Goal: Information Seeking & Learning: Learn about a topic

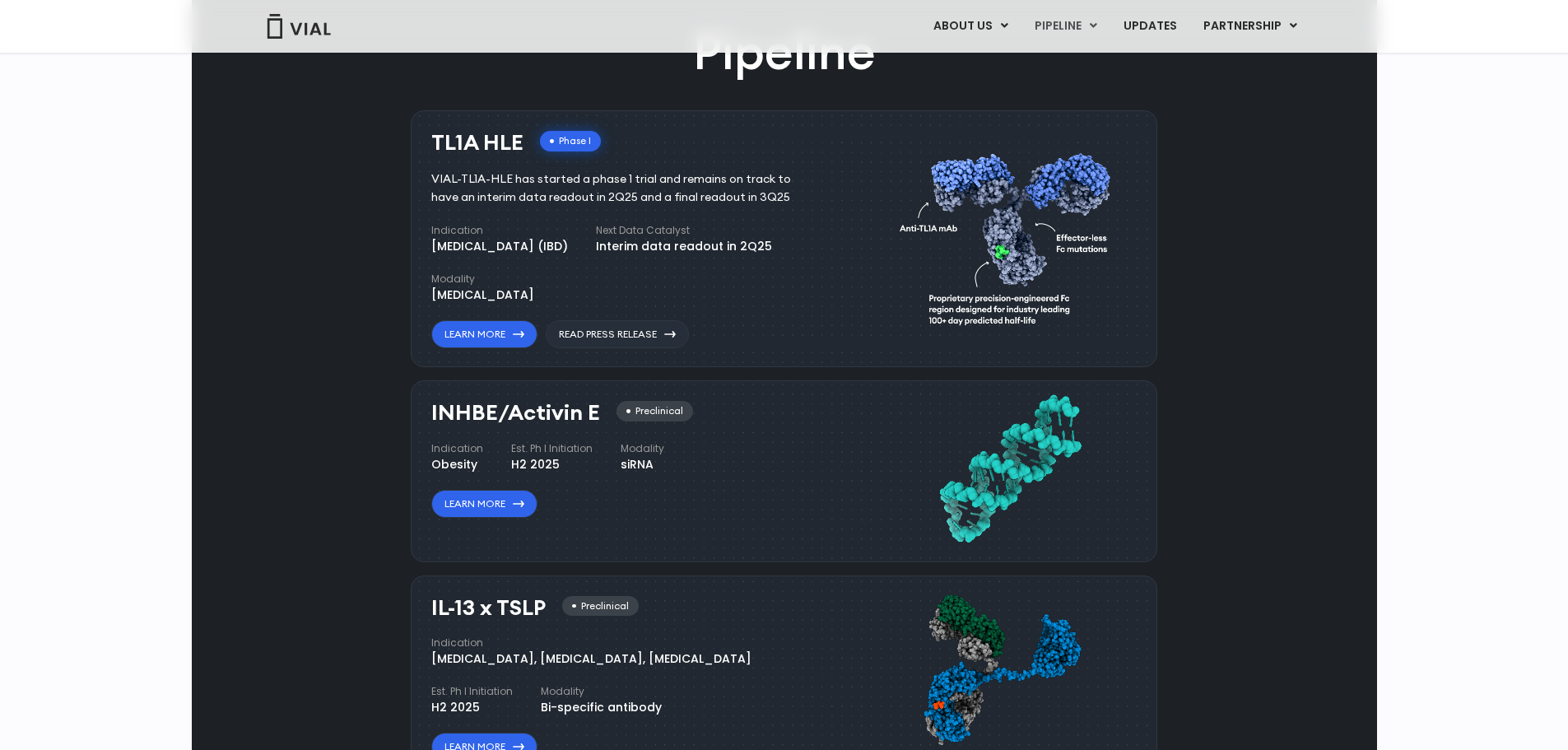
scroll to position [1070, 0]
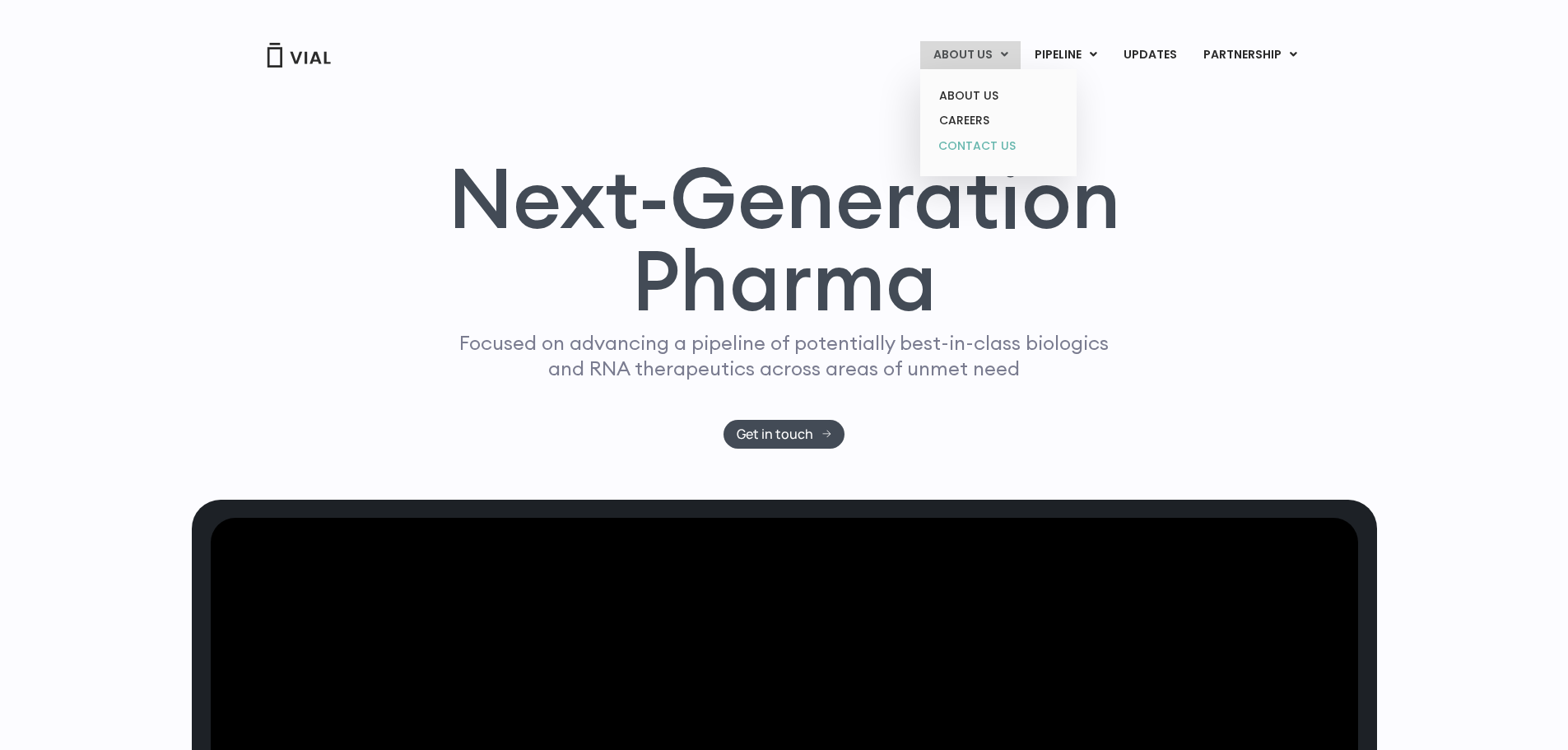
click at [980, 149] on link "CONTACT US" at bounding box center [998, 147] width 144 height 27
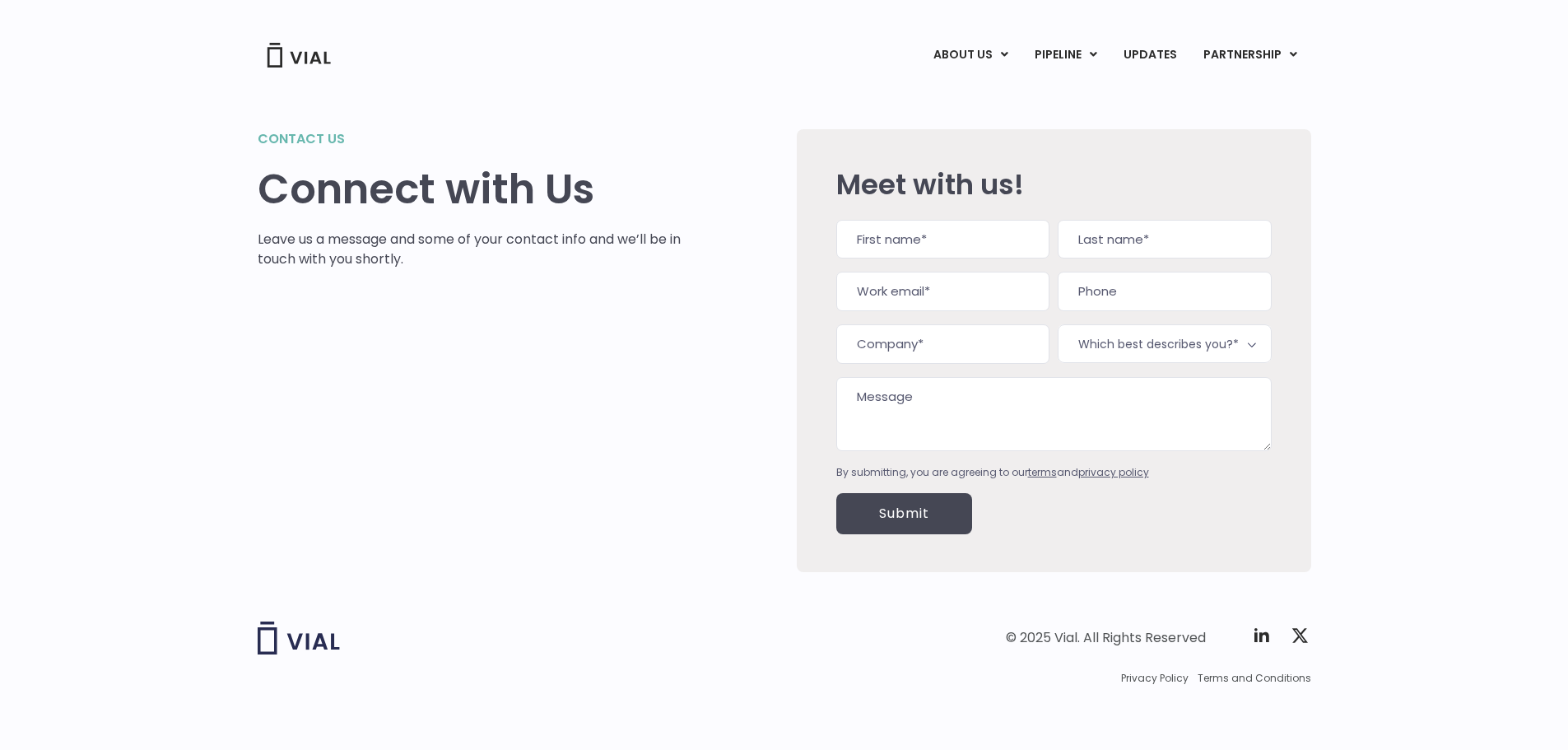
scroll to position [2, 0]
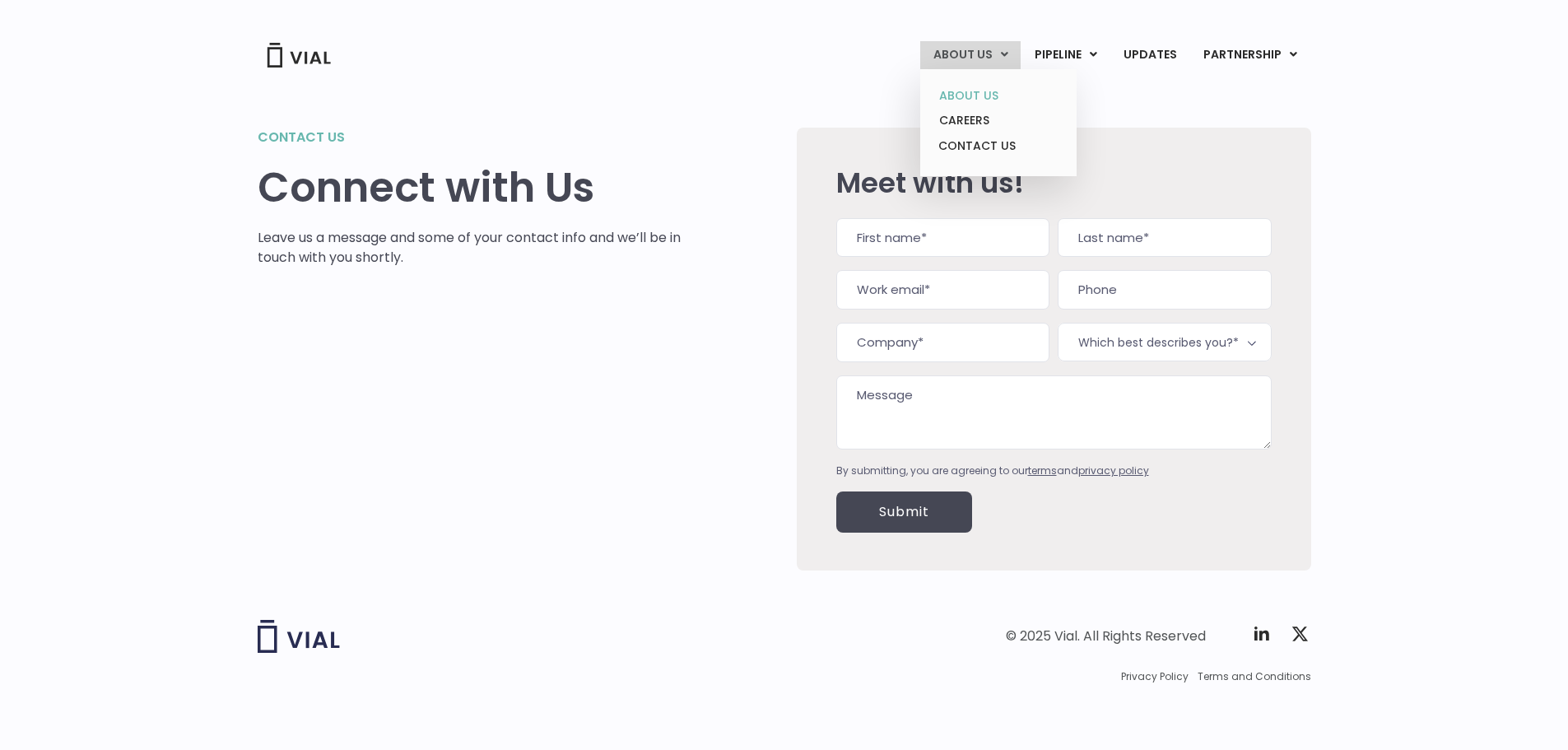
click at [963, 94] on link "ABOUT US" at bounding box center [998, 95] width 144 height 26
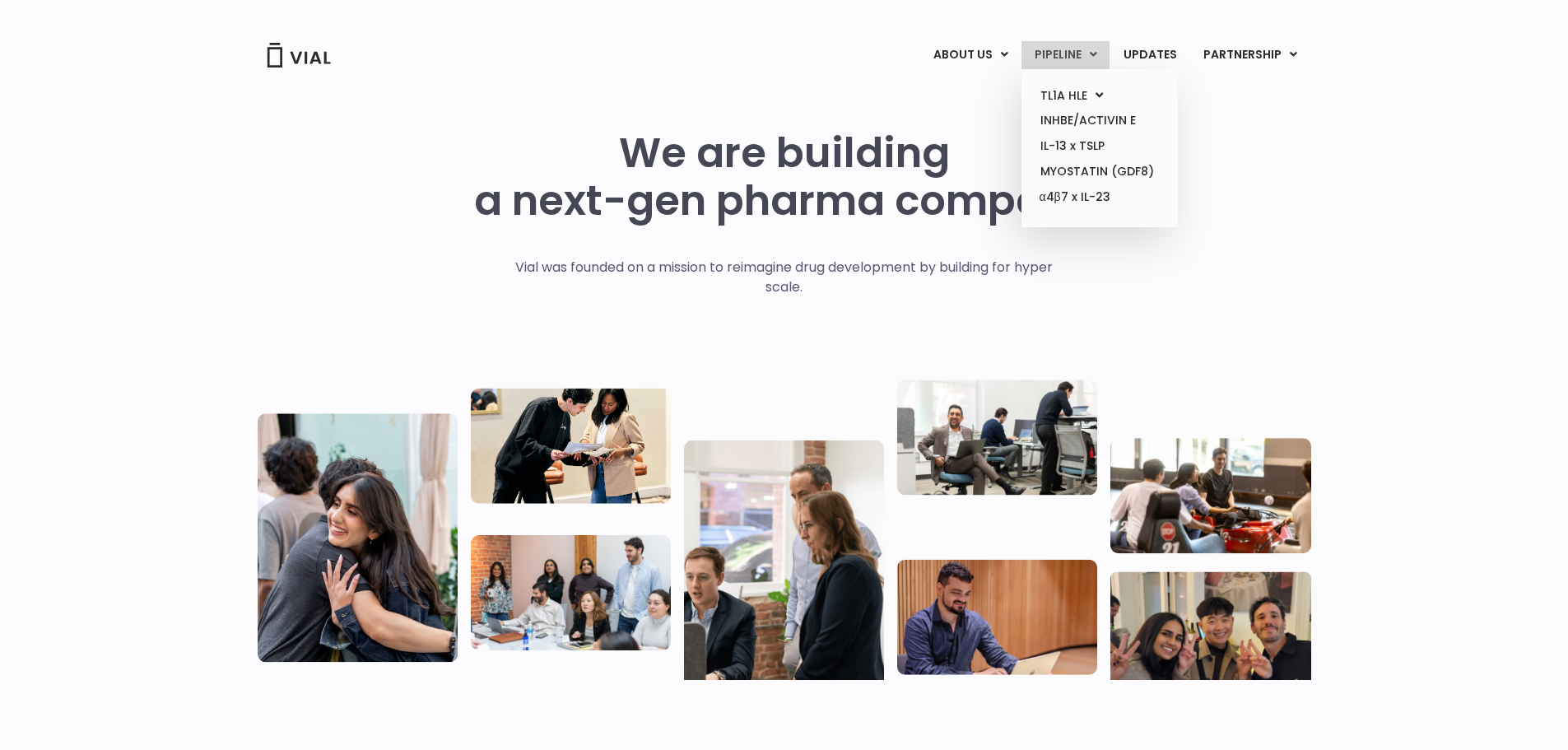
click at [1052, 50] on link "PIPELINE" at bounding box center [1065, 54] width 88 height 28
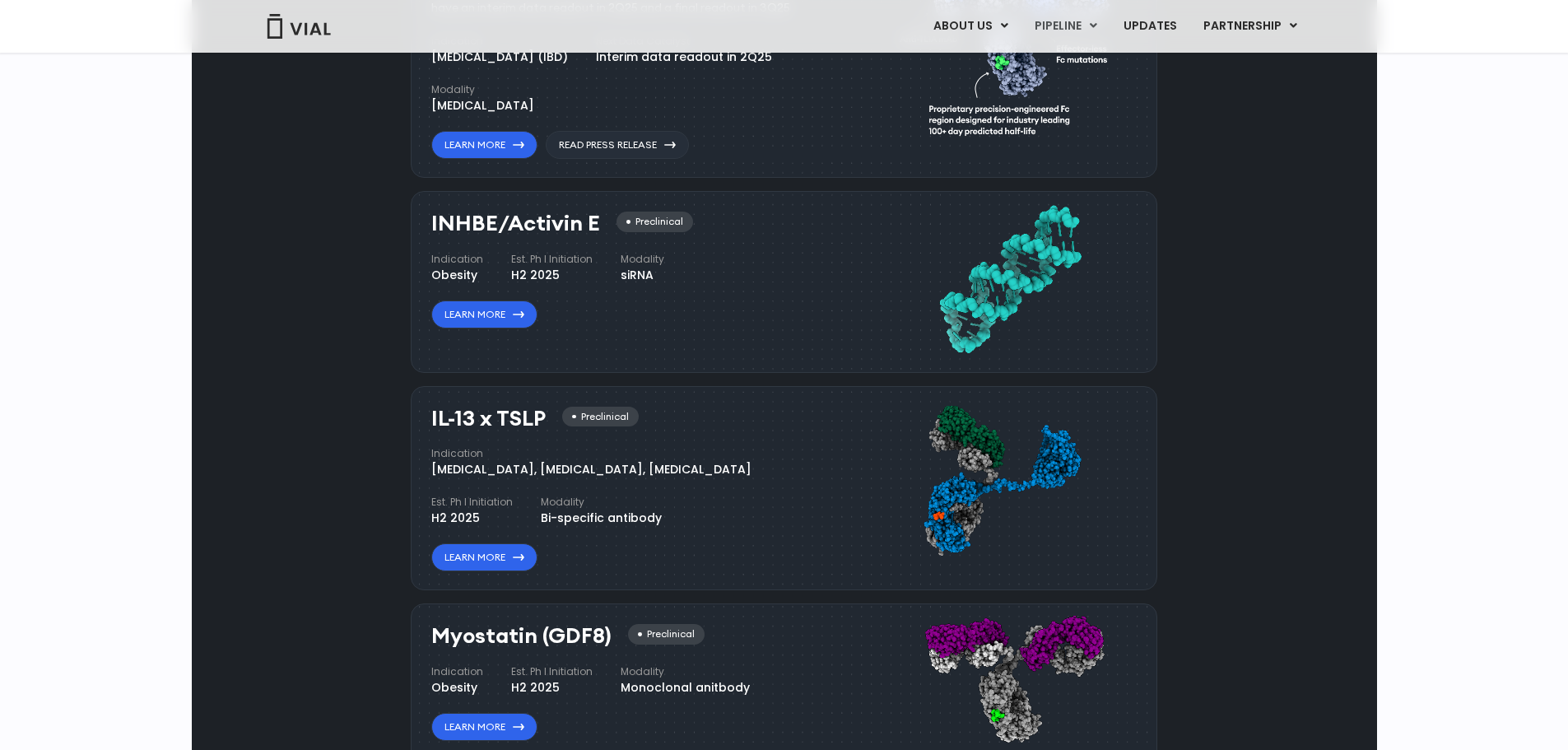
scroll to position [1072, 0]
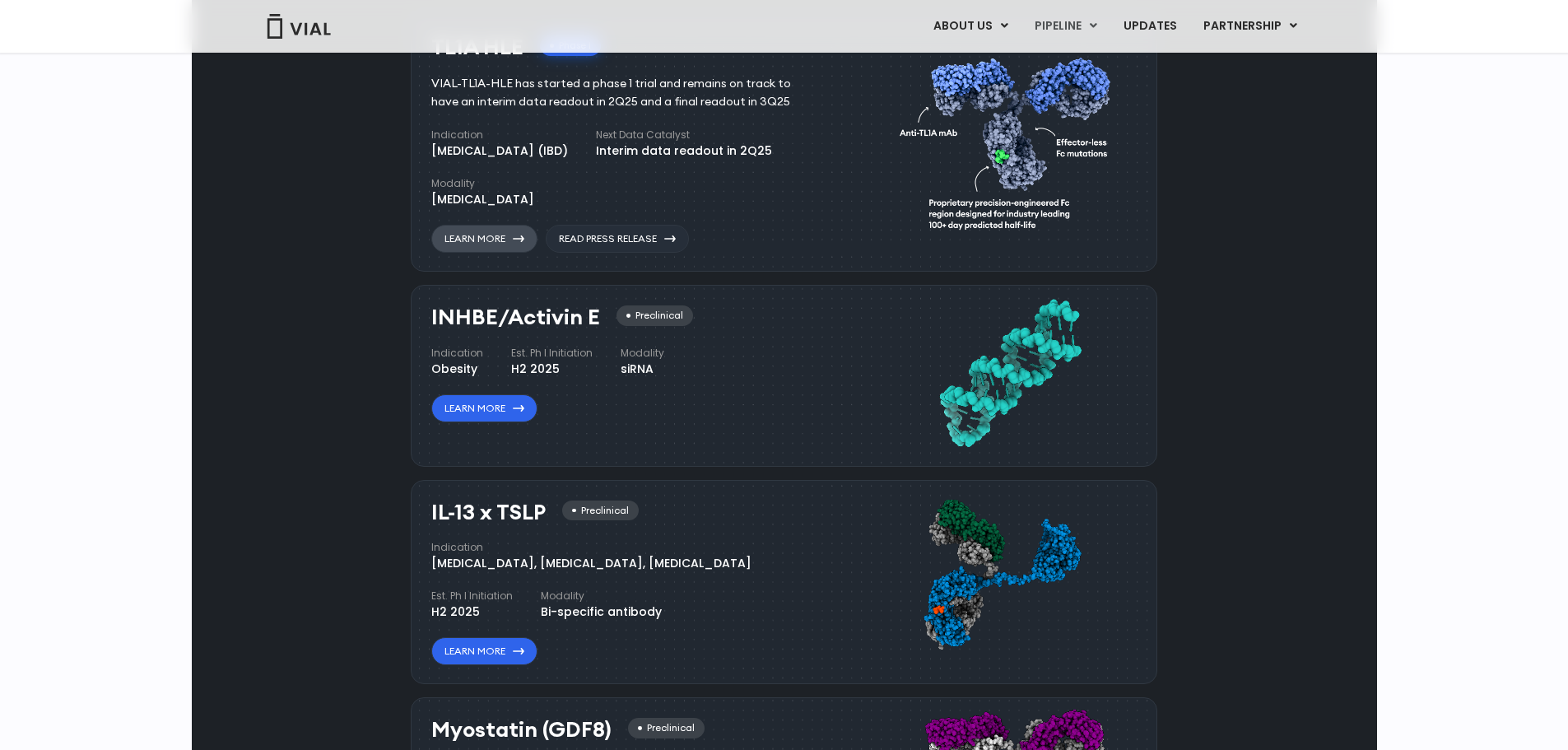
click at [478, 253] on link "Learn More" at bounding box center [484, 238] width 106 height 28
